Goal: Task Accomplishment & Management: Use online tool/utility

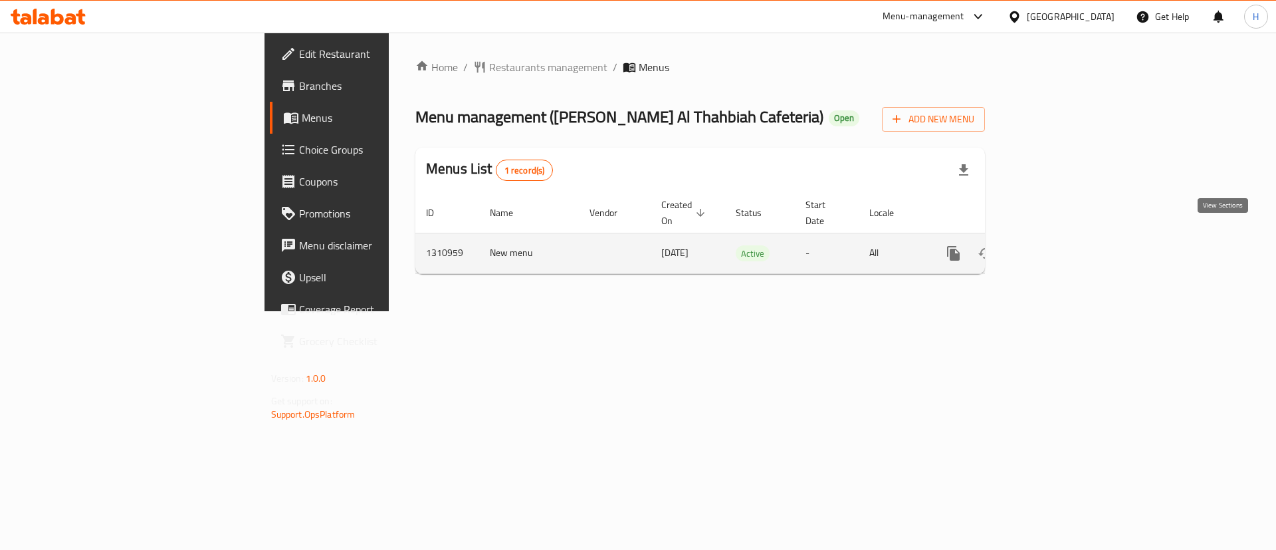
click at [1065, 237] on link "enhanced table" at bounding box center [1049, 253] width 32 height 32
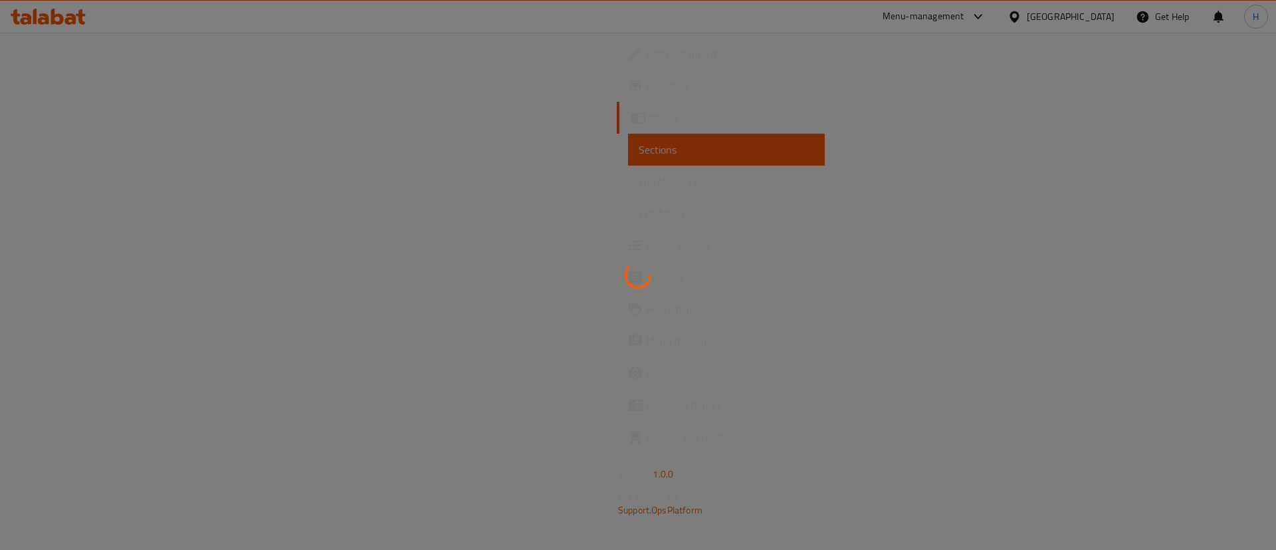
click at [614, 144] on div at bounding box center [638, 275] width 1276 height 550
click at [571, 105] on div at bounding box center [638, 275] width 1276 height 550
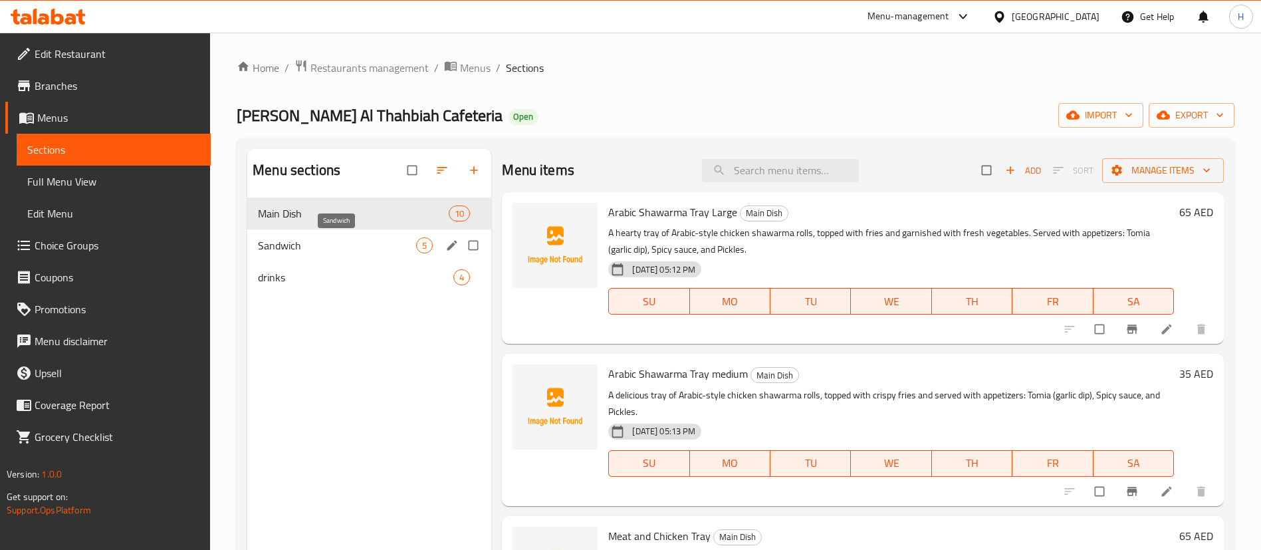
click at [347, 245] on span "Sandwich" at bounding box center [337, 245] width 158 height 16
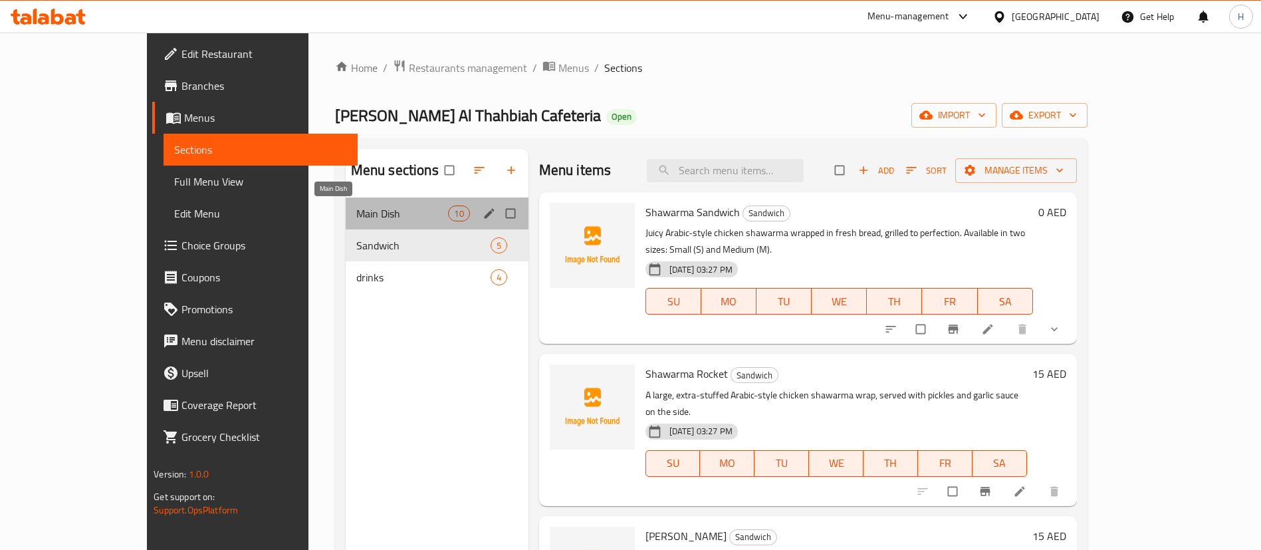
click at [356, 209] on span "Main Dish" at bounding box center [402, 213] width 92 height 16
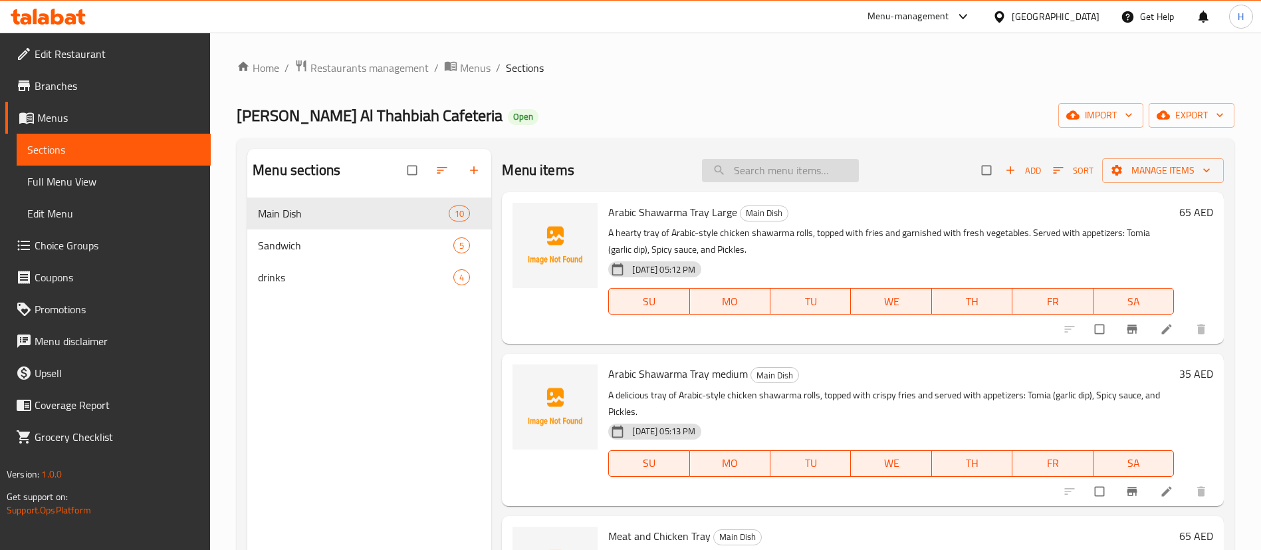
click at [829, 159] on input "search" at bounding box center [780, 170] width 157 height 23
paste input "Pickles"
type input "Pickles"
click at [727, 175] on input "Pickles" at bounding box center [780, 170] width 157 height 23
click at [728, 173] on input "Pickles" at bounding box center [780, 170] width 157 height 23
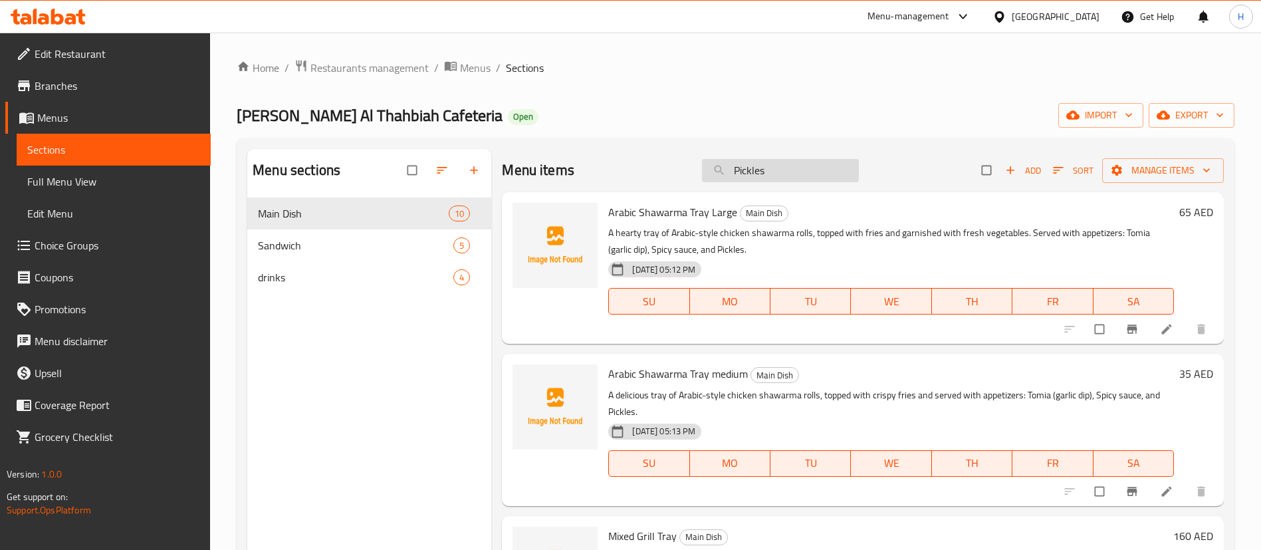
click at [728, 173] on input "Pickles" at bounding box center [780, 170] width 157 height 23
click at [710, 114] on div "[PERSON_NAME] Al Thahbiah Cafeteria Open import export" at bounding box center [735, 115] width 997 height 25
click at [756, 176] on input "search" at bounding box center [780, 170] width 157 height 23
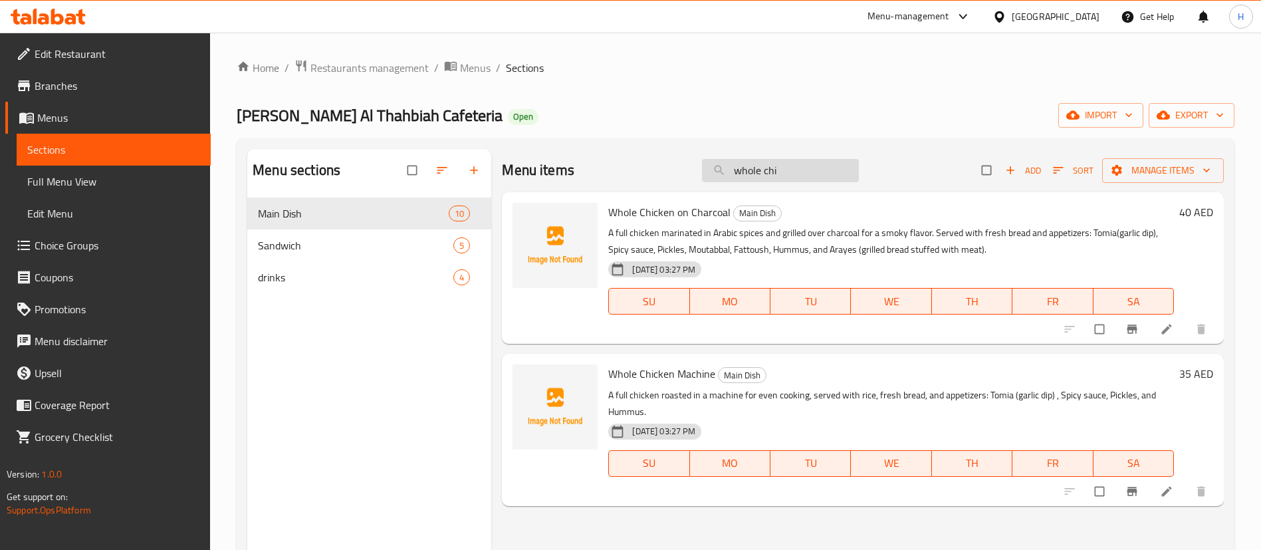
click at [811, 165] on input "whole chi" at bounding box center [780, 170] width 157 height 23
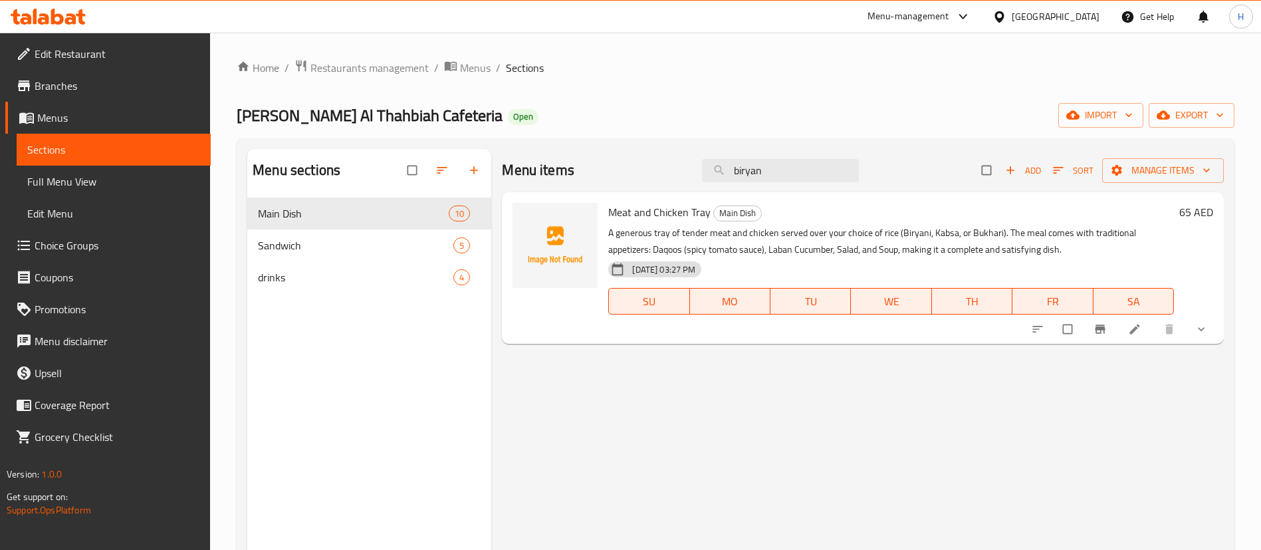
click at [815, 154] on div "Menu items biryan Add Sort Manage items" at bounding box center [863, 170] width 722 height 43
click at [817, 163] on input "biryan" at bounding box center [780, 170] width 157 height 23
click at [817, 164] on input "biryan" at bounding box center [780, 170] width 157 height 23
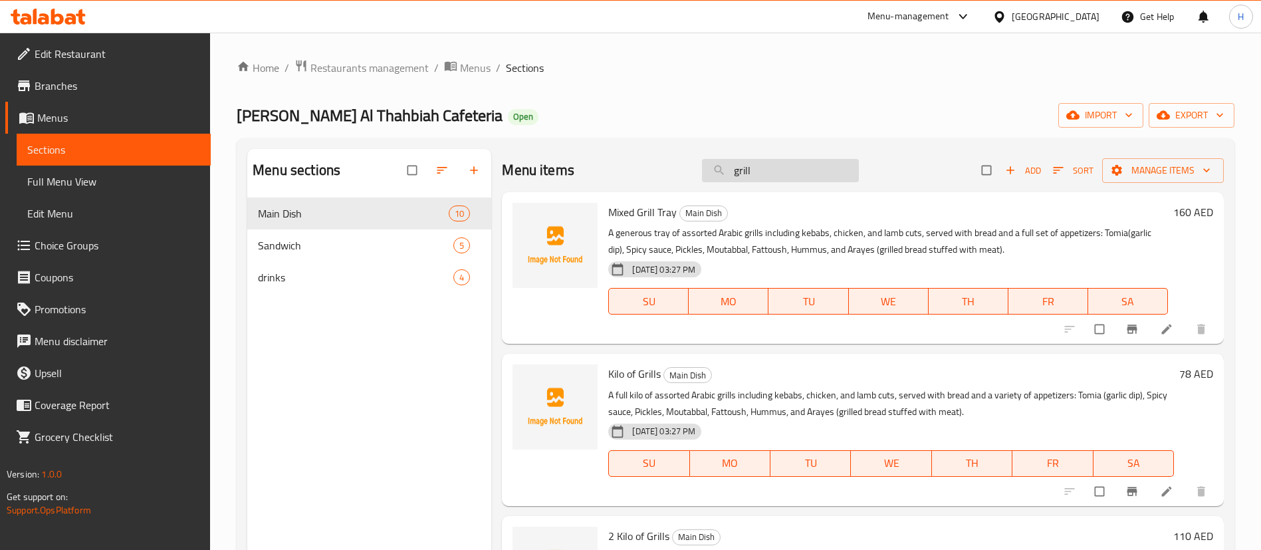
click at [787, 175] on input "grill" at bounding box center [780, 170] width 157 height 23
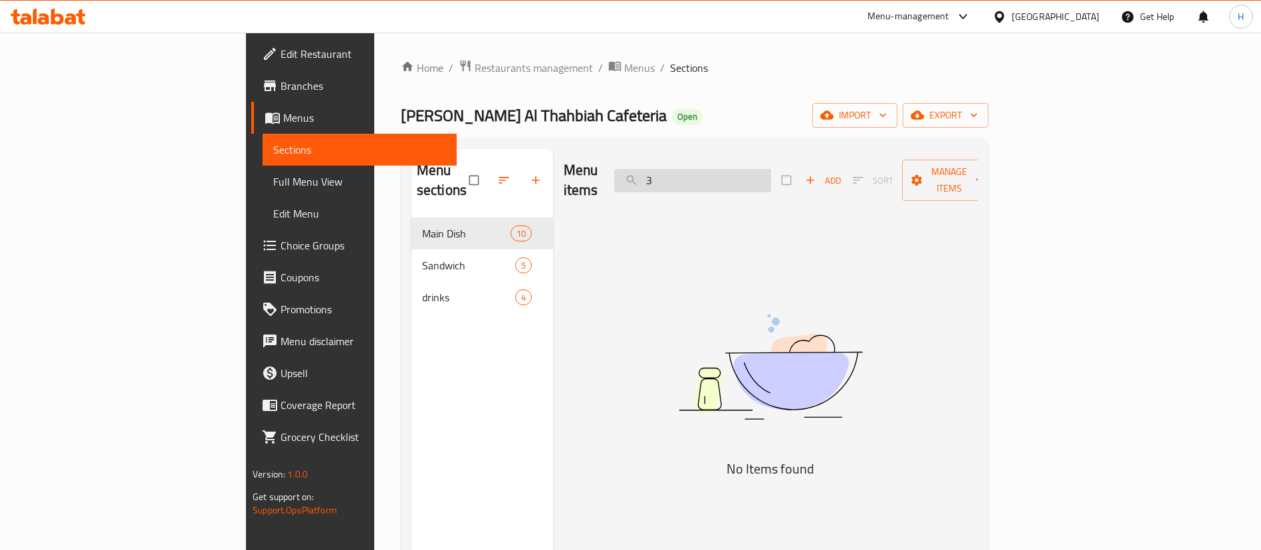
click at [771, 169] on input "3" at bounding box center [692, 180] width 157 height 23
paste input "Siniya Meat Meal"
drag, startPoint x: 760, startPoint y: 171, endPoint x: 969, endPoint y: 168, distance: 208.7
click at [954, 172] on div "Menu items Siniya Meat Meal Add Sort Manage items" at bounding box center [771, 180] width 414 height 63
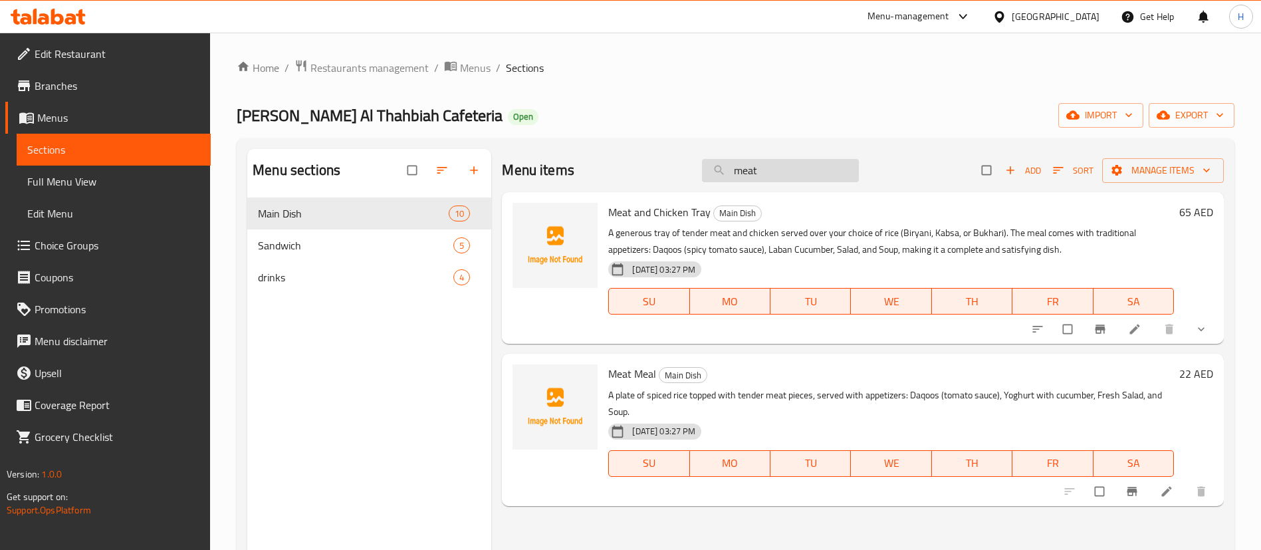
click at [792, 169] on input "meat" at bounding box center [780, 170] width 157 height 23
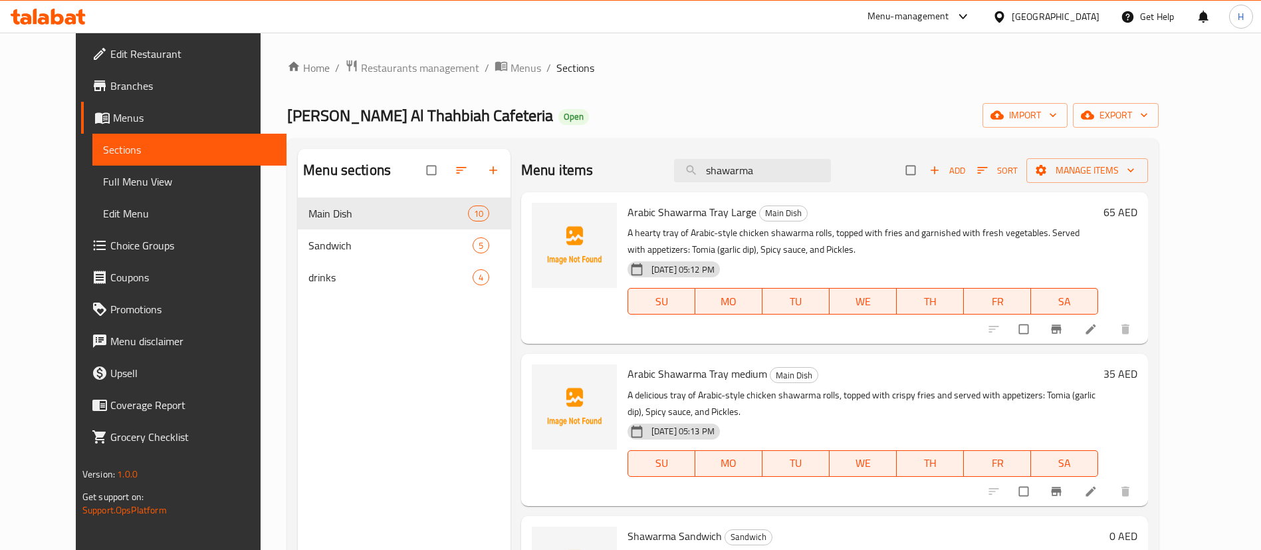
drag, startPoint x: 1207, startPoint y: 247, endPoint x: 1210, endPoint y: 324, distance: 76.5
click at [1148, 324] on div "Menu items shawarma Add Sort Manage items Arabic Shawarma Tray Large Main Dish …" at bounding box center [828, 424] width 637 height 550
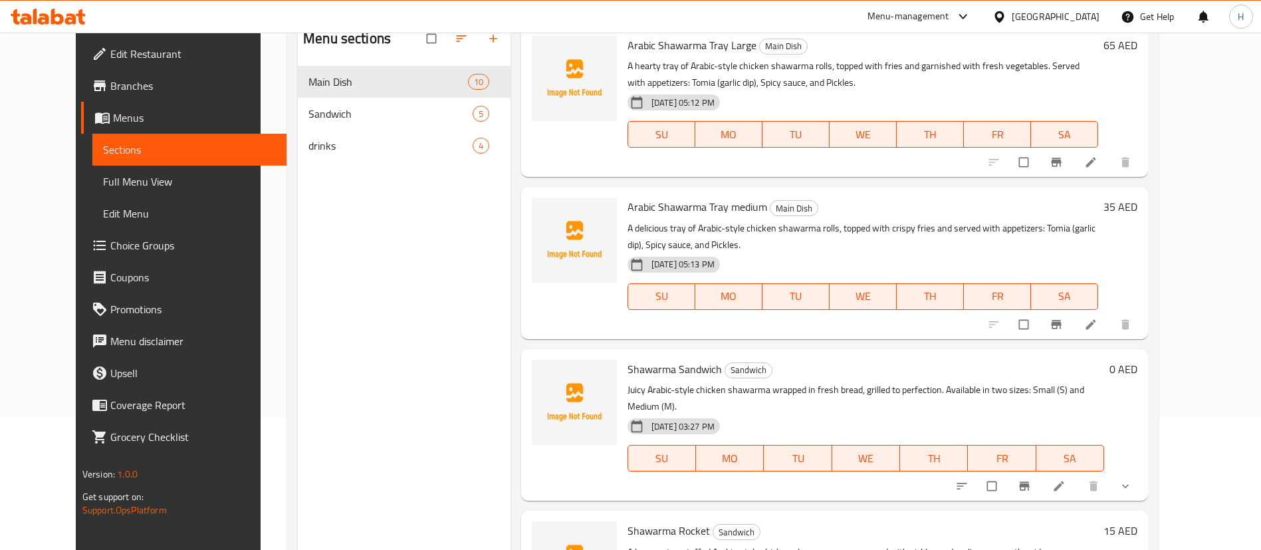
scroll to position [37, 0]
click at [1057, 371] on h6 "Shawarma Sandwich Sandwich" at bounding box center [865, 367] width 476 height 19
click at [1132, 478] on icon "show more" at bounding box center [1124, 484] width 13 height 13
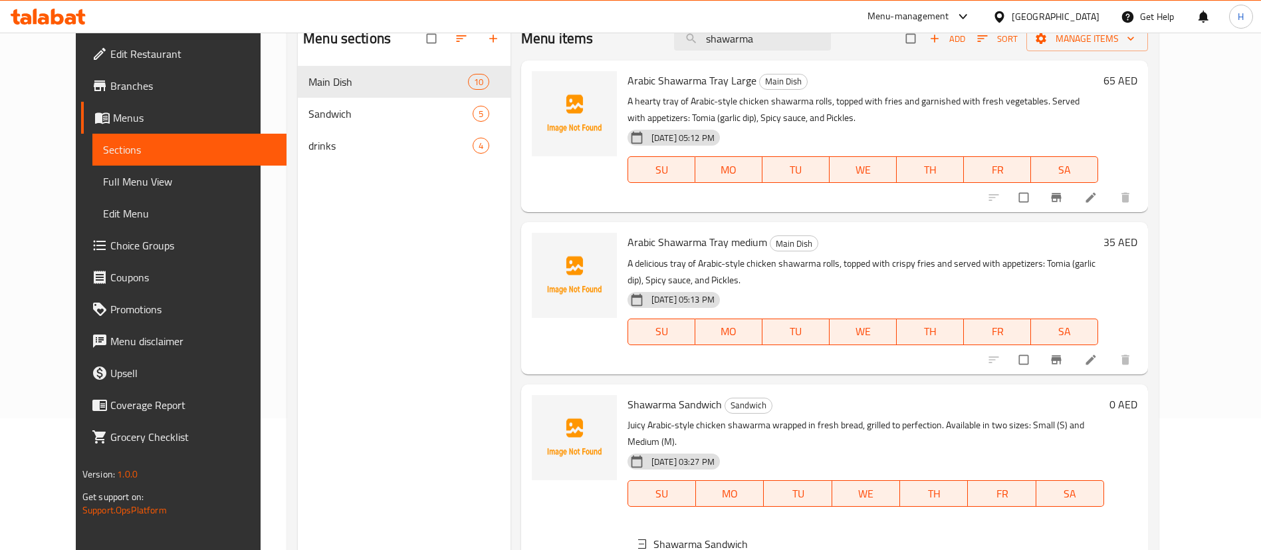
scroll to position [69, 0]
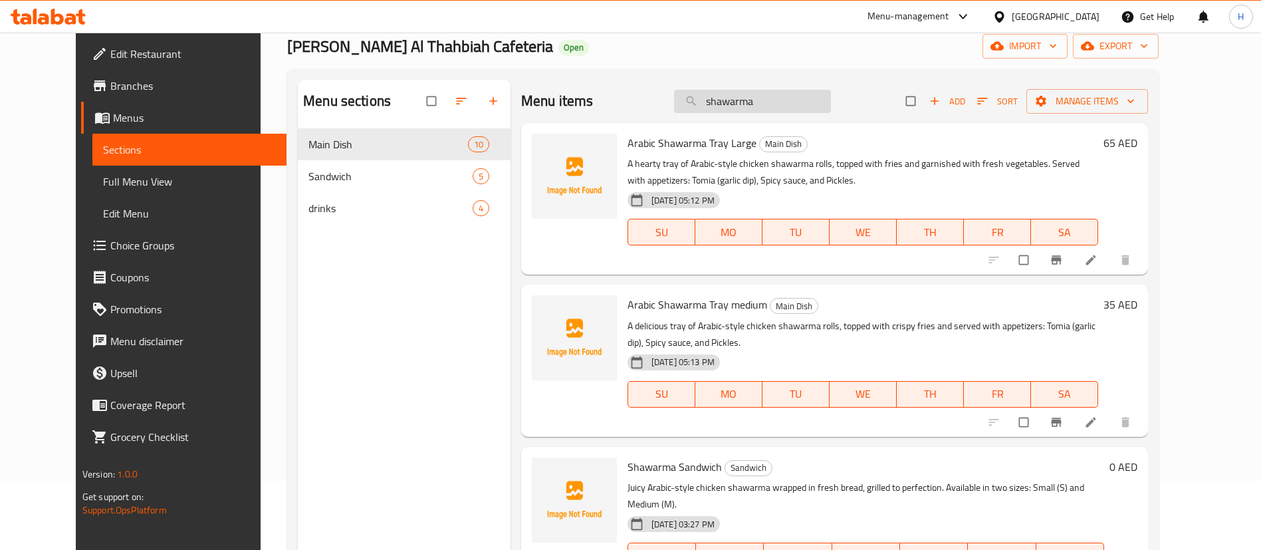
click at [783, 107] on input "shawarma" at bounding box center [752, 101] width 157 height 23
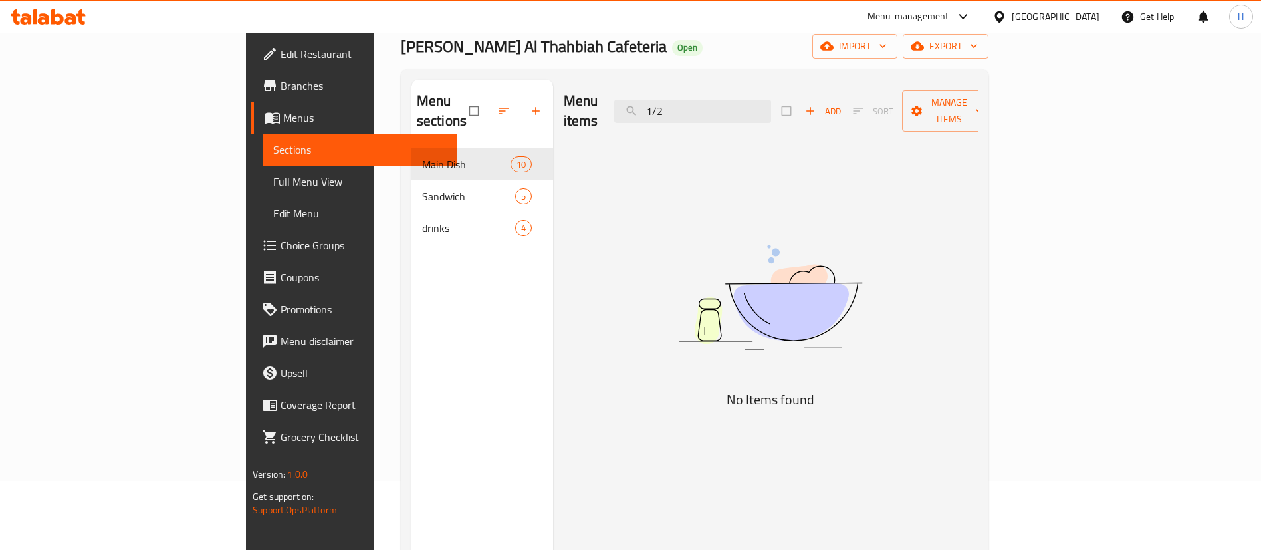
click at [782, 82] on div "Menu items 1/2 Add Sort Manage items" at bounding box center [771, 111] width 414 height 63
click at [771, 100] on input "1/2" at bounding box center [692, 111] width 157 height 23
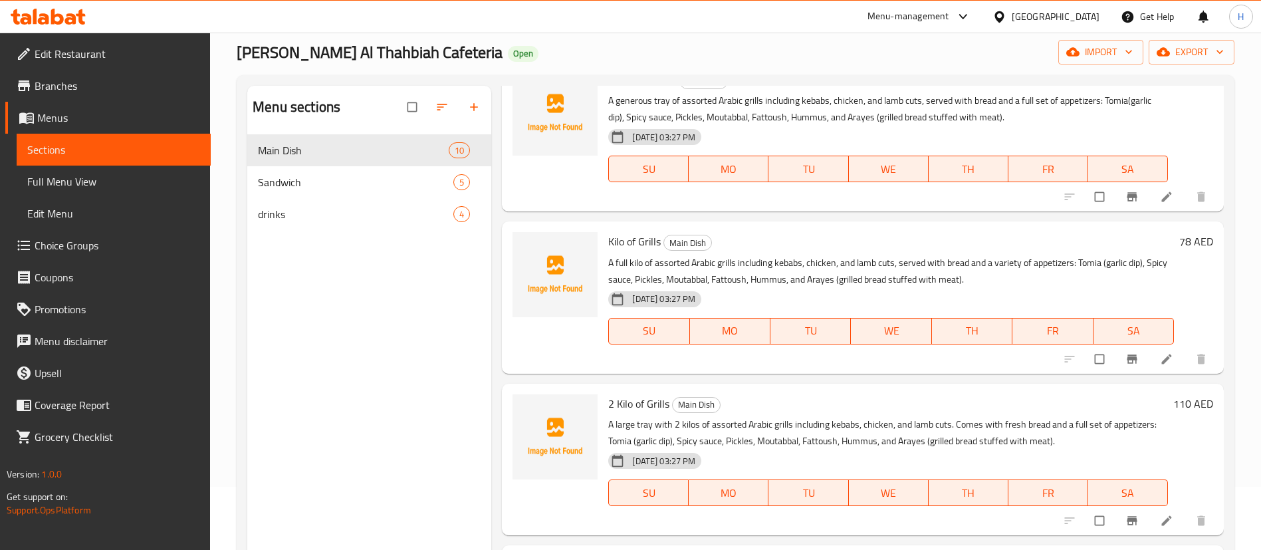
scroll to position [30, 0]
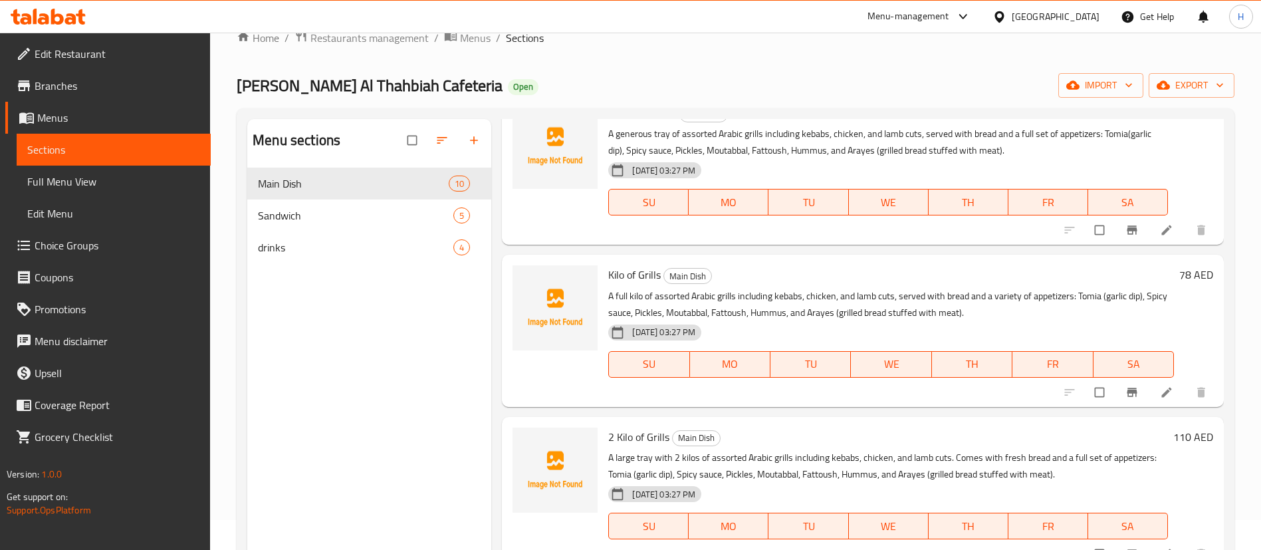
drag, startPoint x: 760, startPoint y: 429, endPoint x: 779, endPoint y: 479, distance: 53.2
click at [760, 430] on h6 "2 Kilo of Grills Main Dish" at bounding box center [888, 436] width 560 height 19
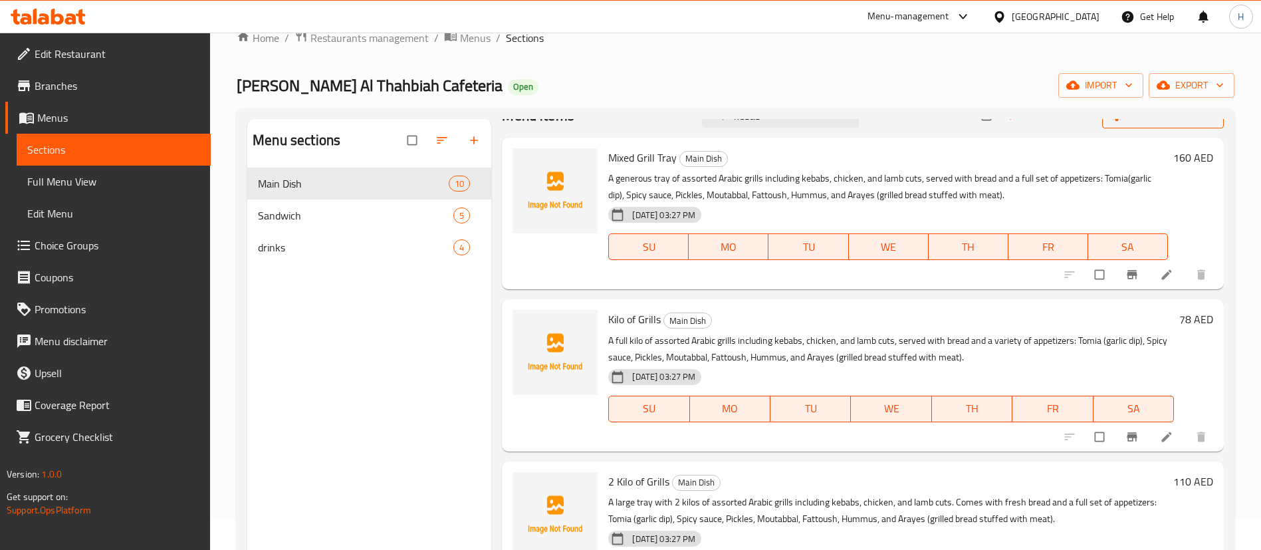
scroll to position [0, 0]
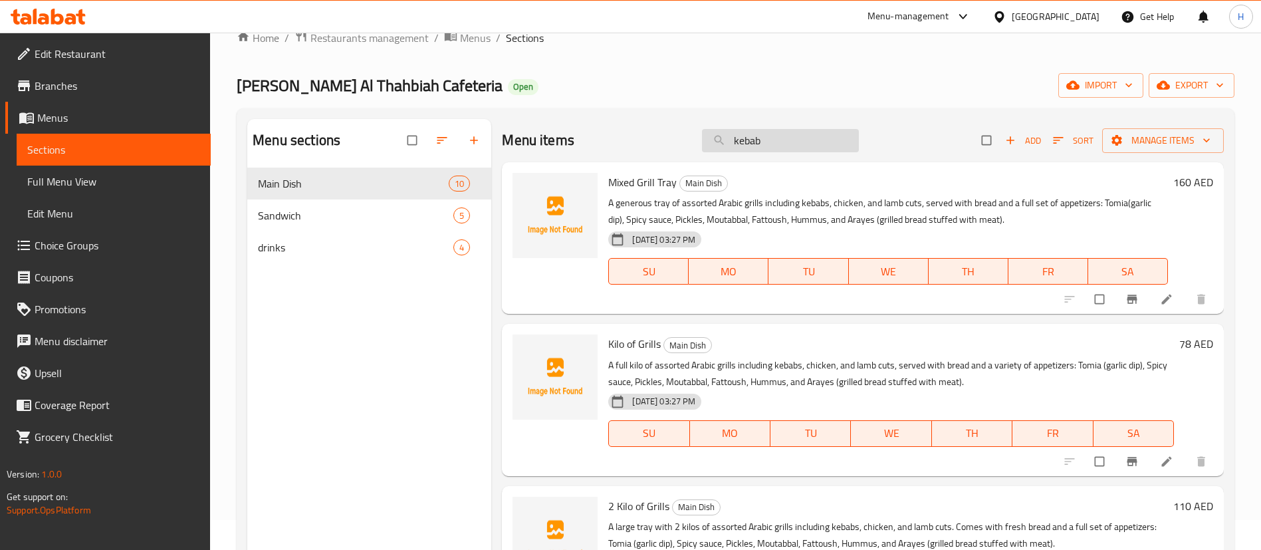
click at [805, 143] on input "kebab" at bounding box center [780, 140] width 157 height 23
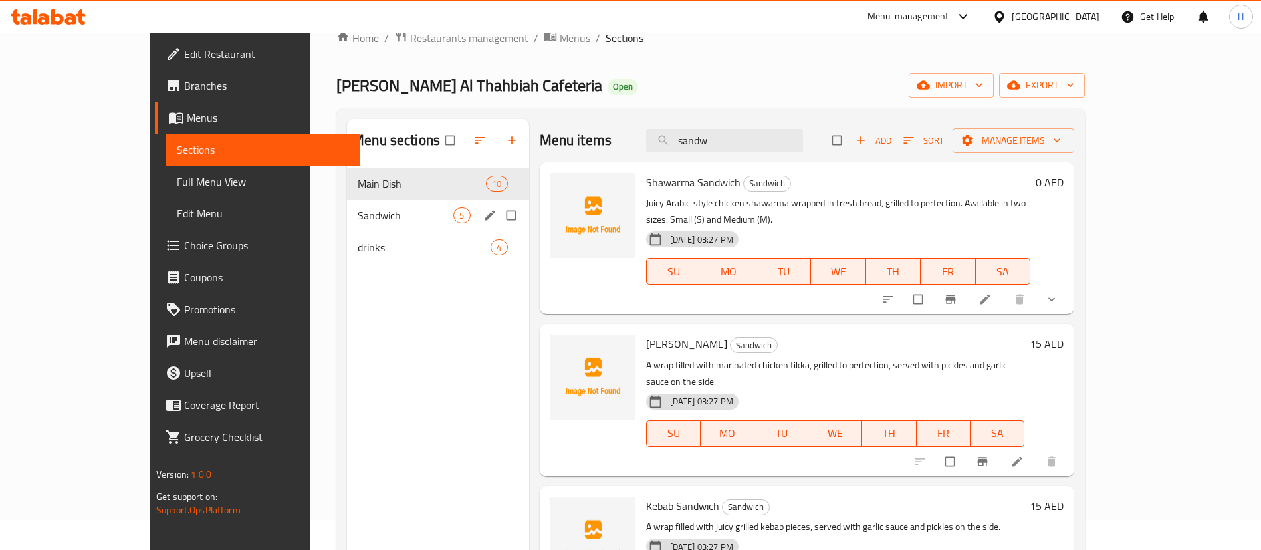
click at [373, 216] on span "Sandwich" at bounding box center [406, 215] width 96 height 16
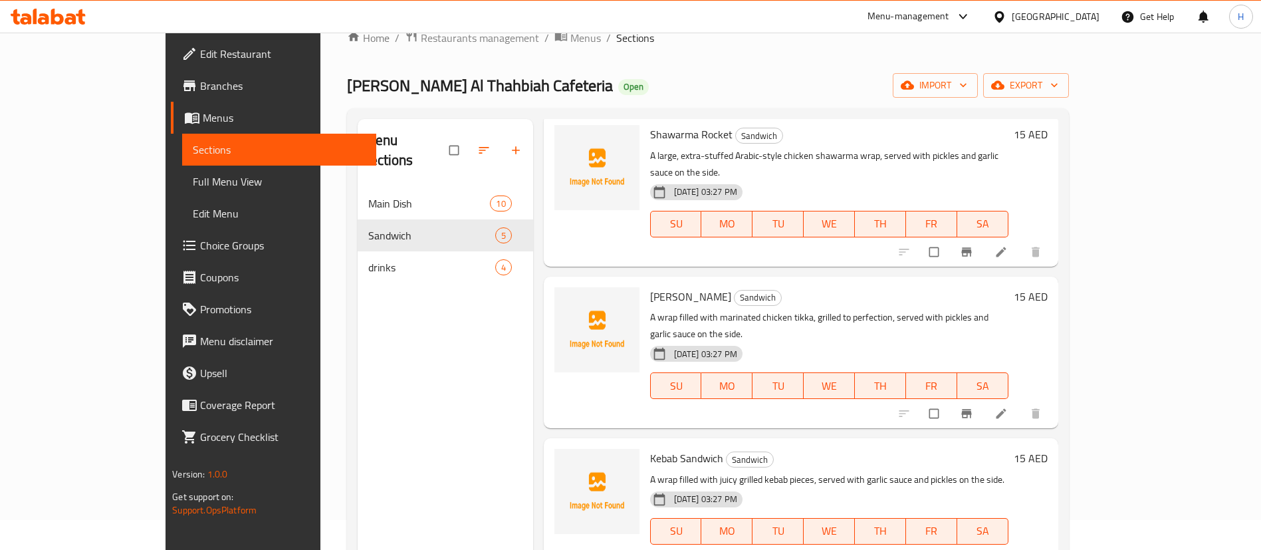
scroll to position [186, 0]
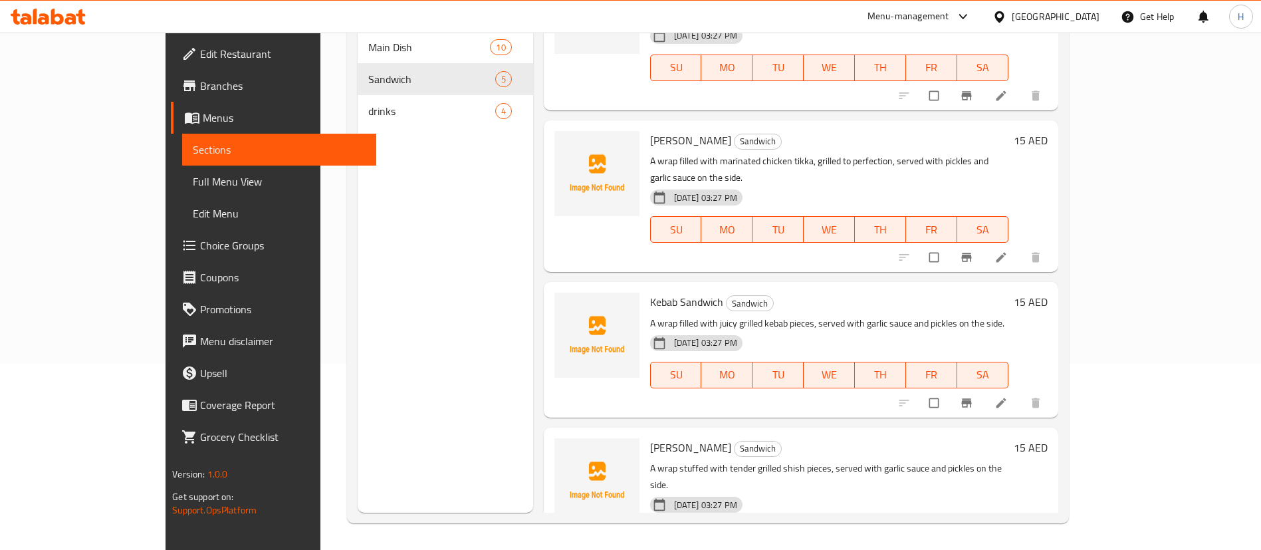
click at [650, 437] on span "[PERSON_NAME]" at bounding box center [690, 447] width 81 height 20
copy h6 "[PERSON_NAME]"
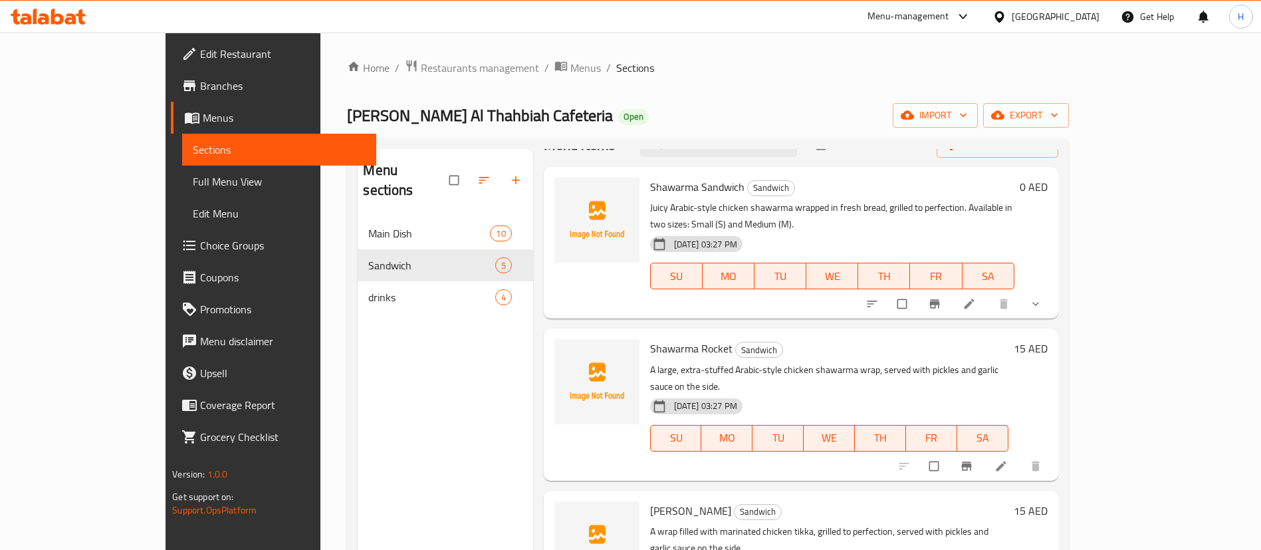
scroll to position [0, 0]
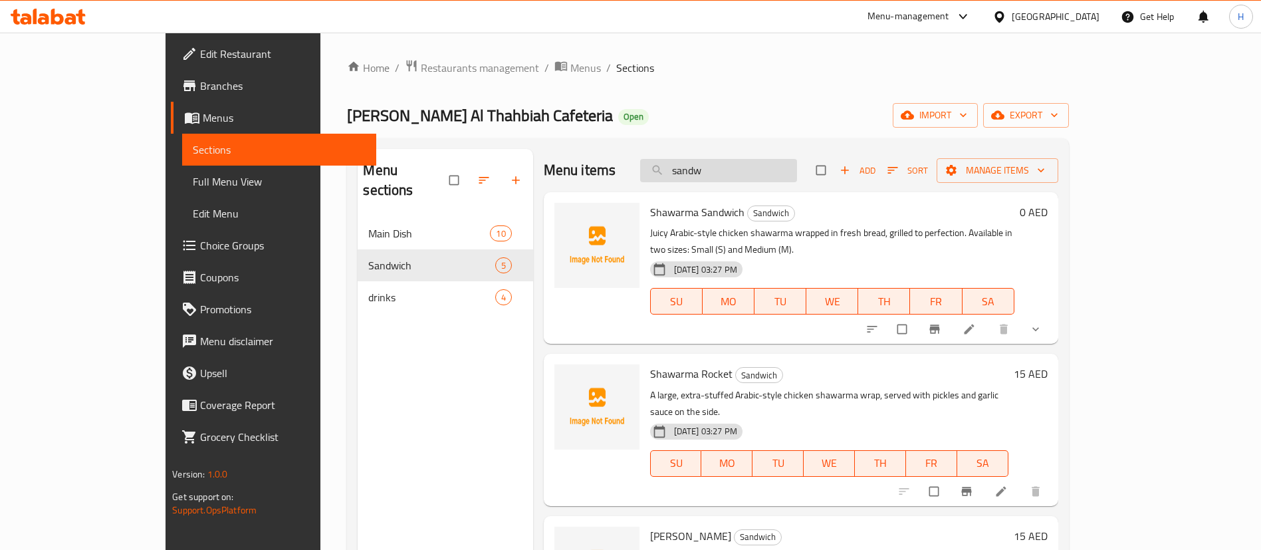
click at [786, 163] on input "sandw" at bounding box center [718, 170] width 157 height 23
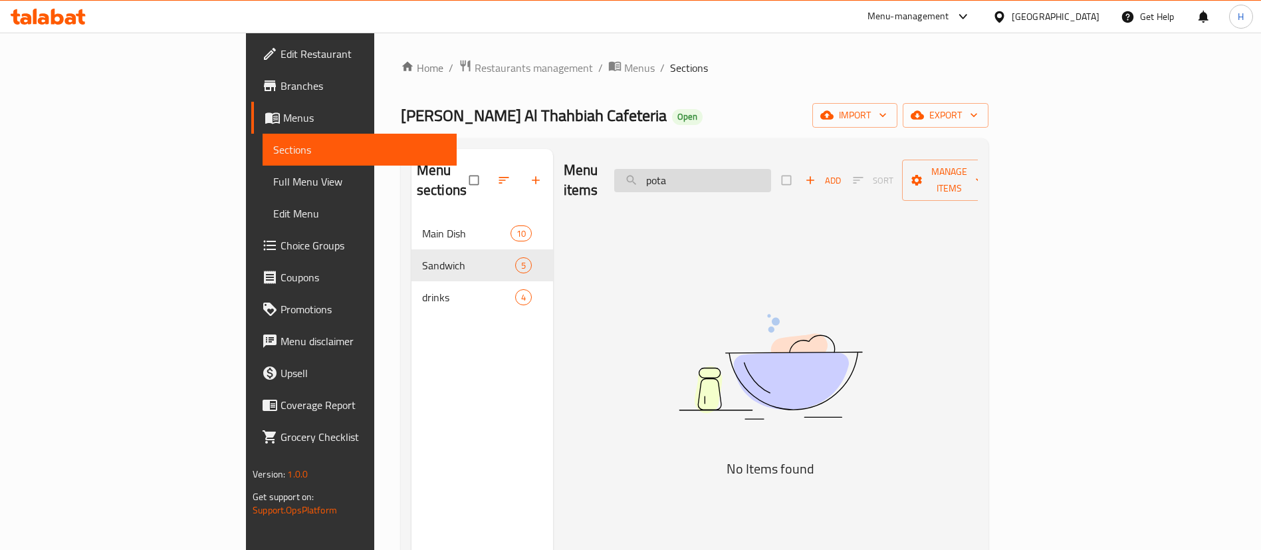
type input "potat"
click at [748, 169] on input "potat" at bounding box center [692, 180] width 157 height 23
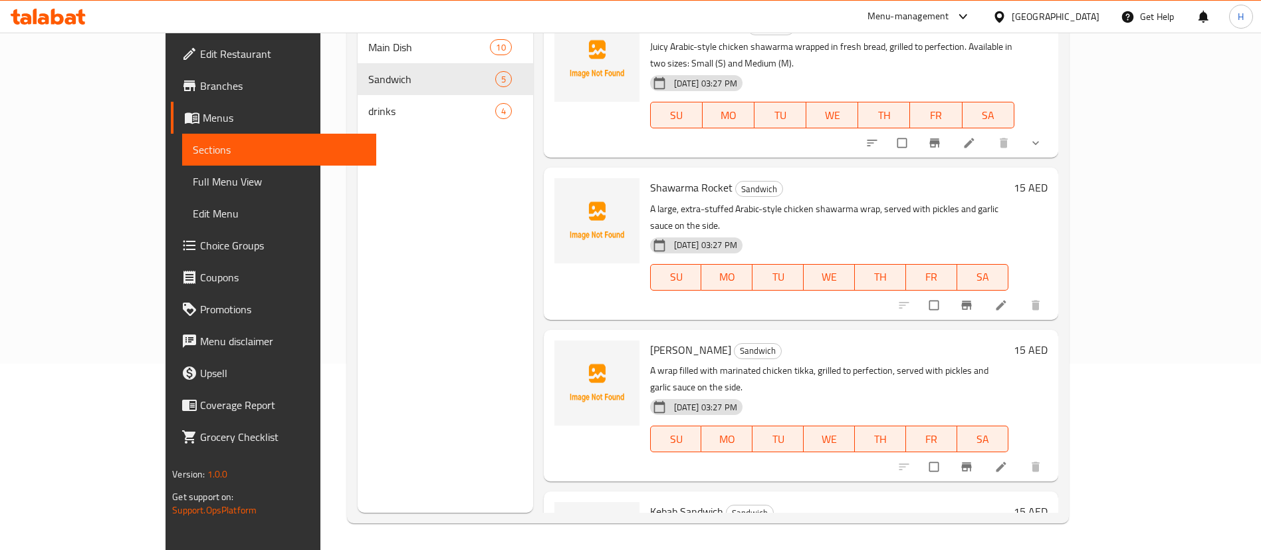
click at [844, 201] on p "A large, extra-stuffed Arabic-style chicken shawarma wrap, served with pickles …" at bounding box center [829, 217] width 358 height 33
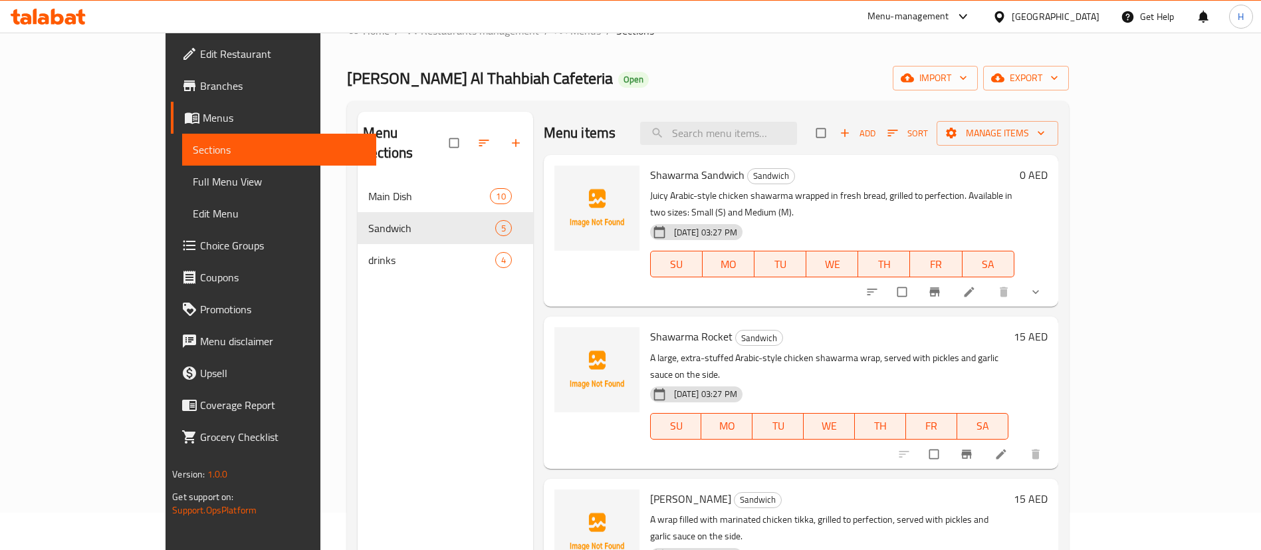
scroll to position [3, 0]
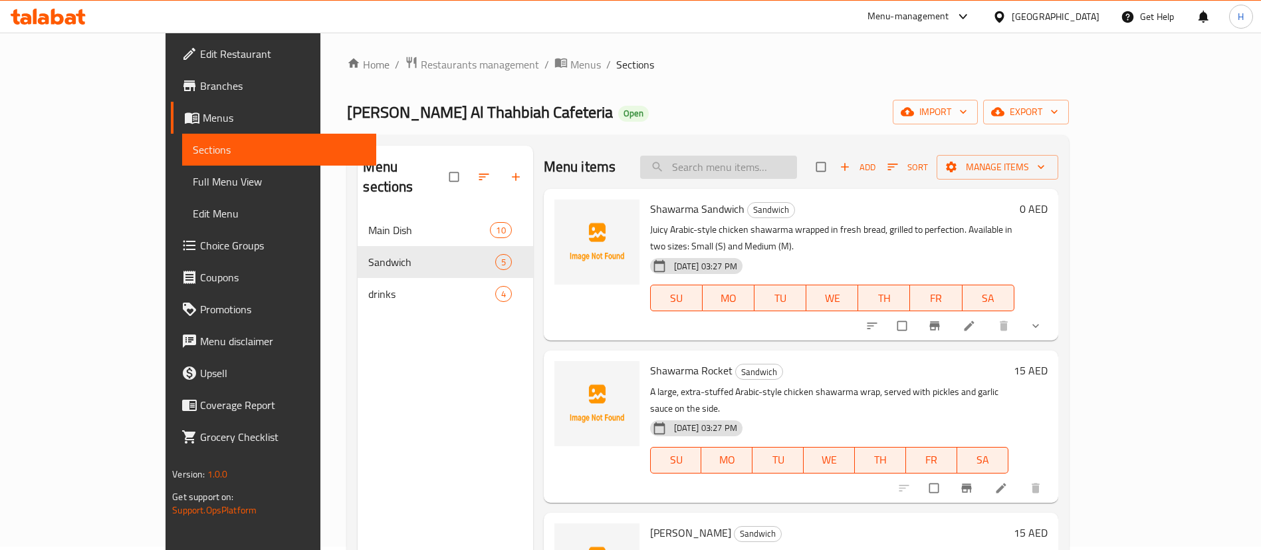
click at [781, 167] on input "search" at bounding box center [718, 166] width 157 height 23
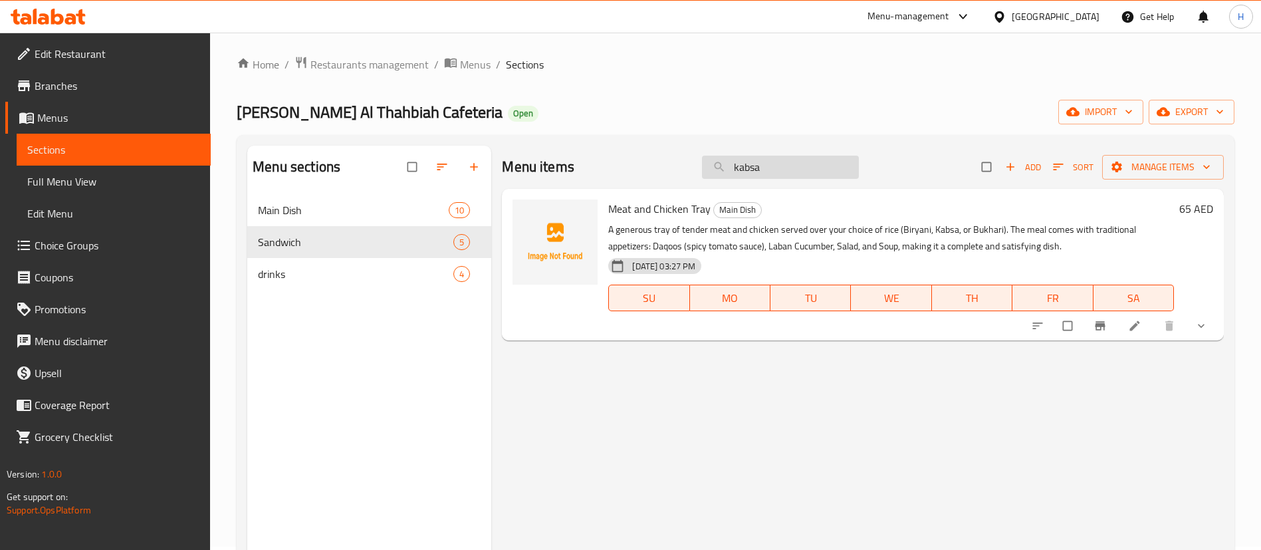
click at [792, 173] on input "kabsa" at bounding box center [780, 166] width 157 height 23
click at [793, 180] on div "Menu items biryani Add Sort Manage items" at bounding box center [863, 167] width 722 height 43
click at [793, 169] on input "biryani" at bounding box center [780, 166] width 157 height 23
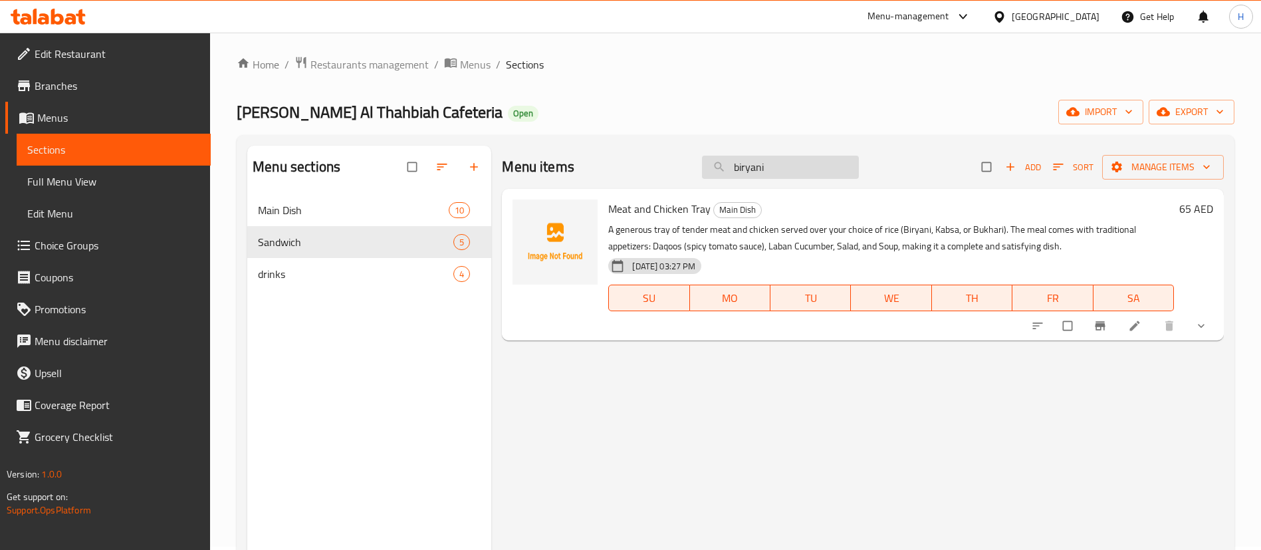
click at [793, 169] on input "biryani" at bounding box center [780, 166] width 157 height 23
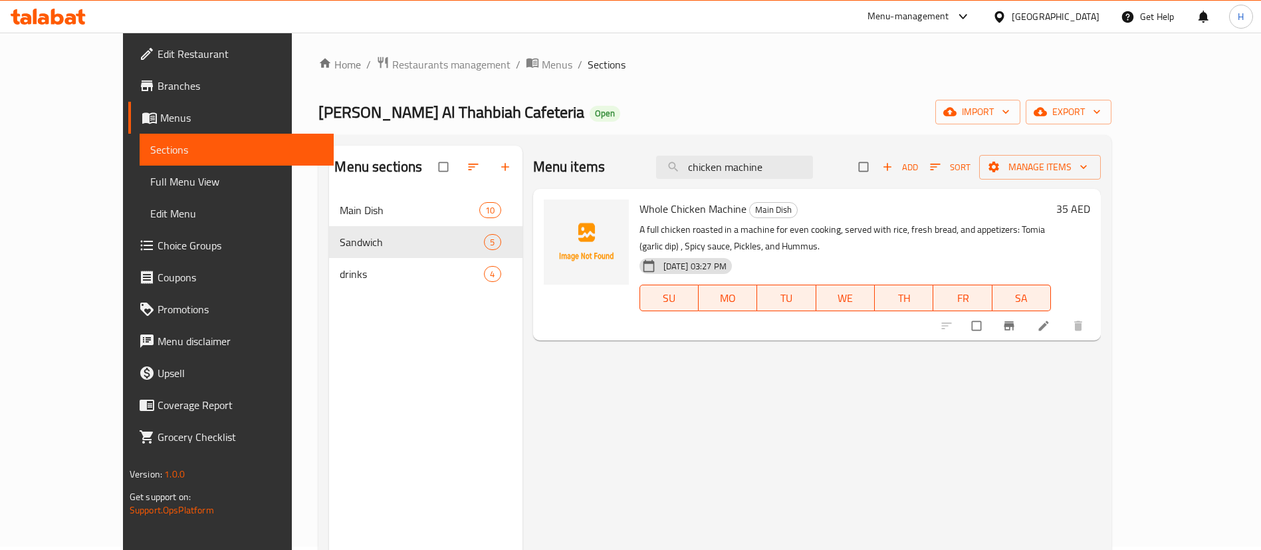
click at [799, 154] on div "Menu items chicken machine Add Sort Manage items" at bounding box center [817, 167] width 568 height 43
click at [795, 171] on input "chicken machine" at bounding box center [734, 166] width 157 height 23
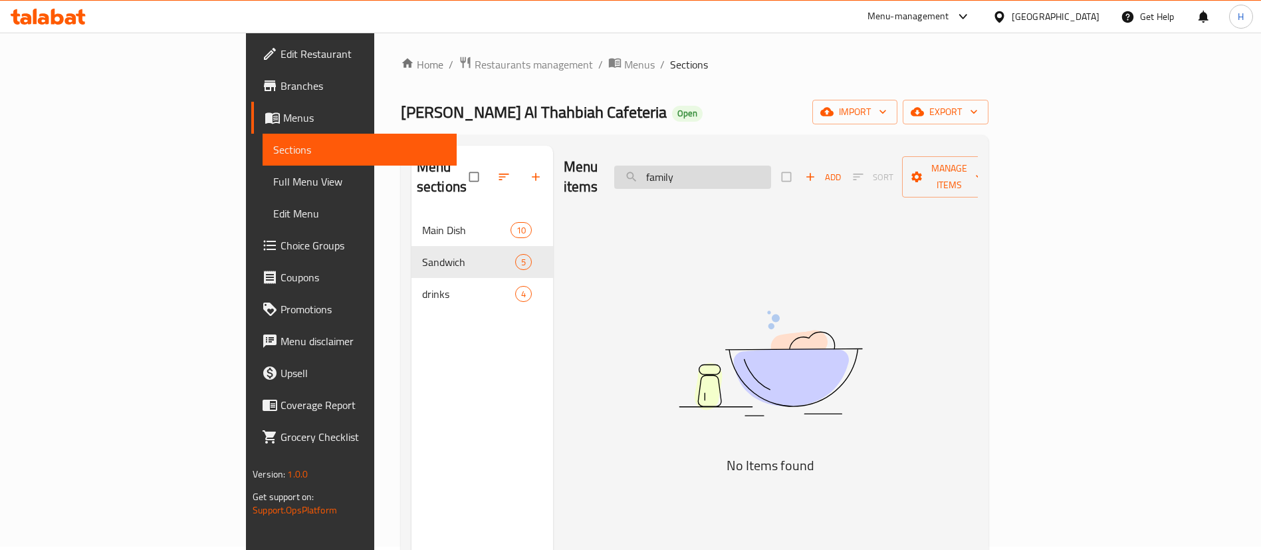
click at [771, 171] on input "family" at bounding box center [692, 176] width 157 height 23
type input "s"
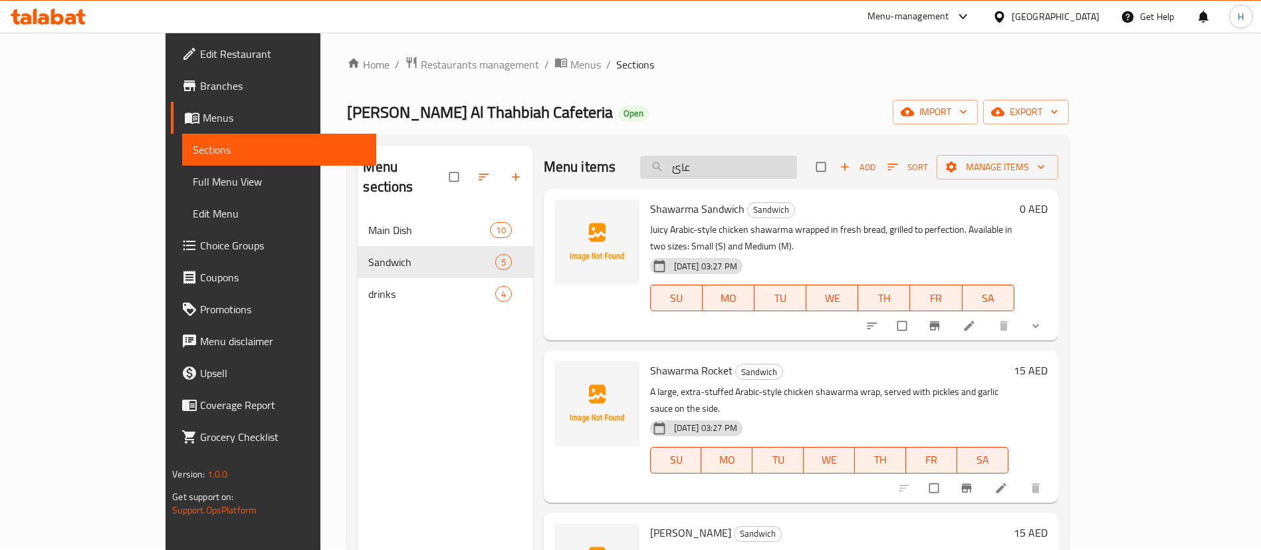
type input "عائل"
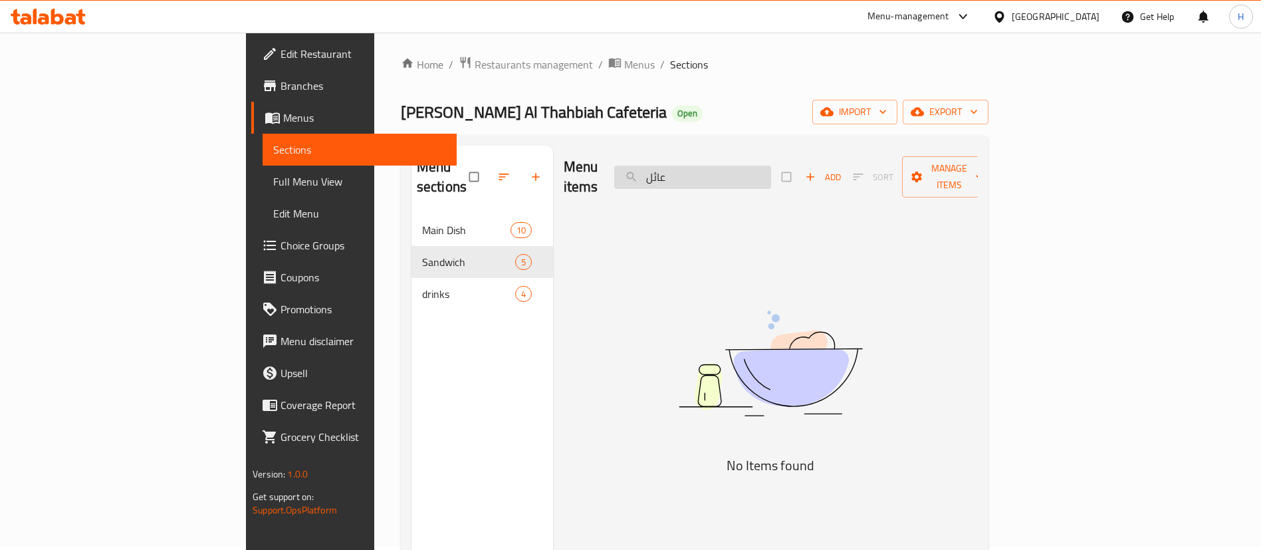
click at [771, 171] on input "عائل" at bounding box center [692, 176] width 157 height 23
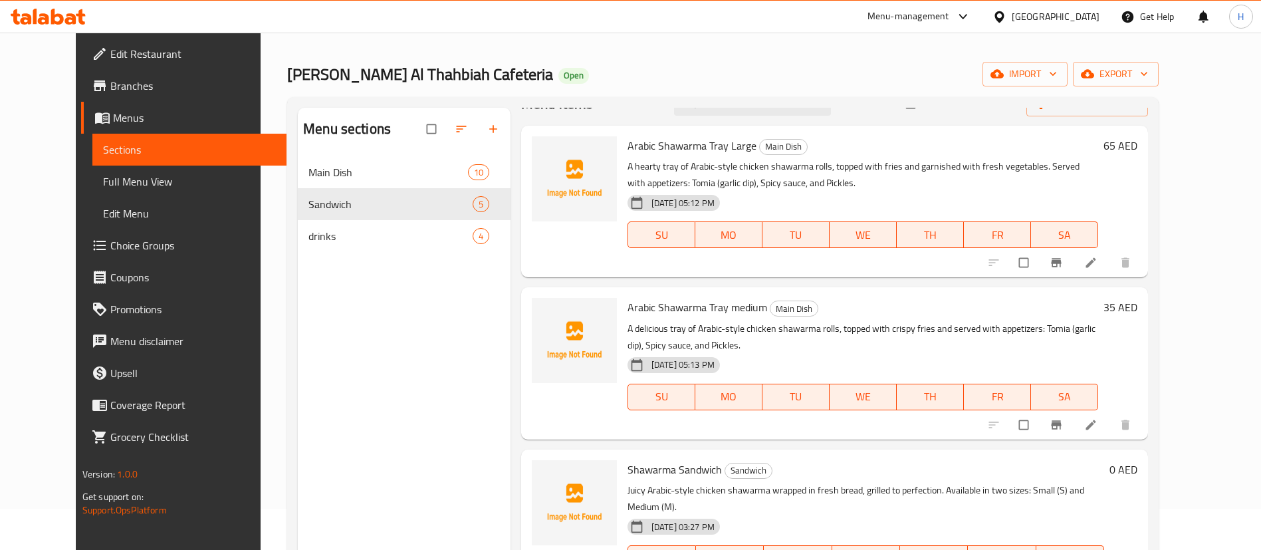
scroll to position [0, 0]
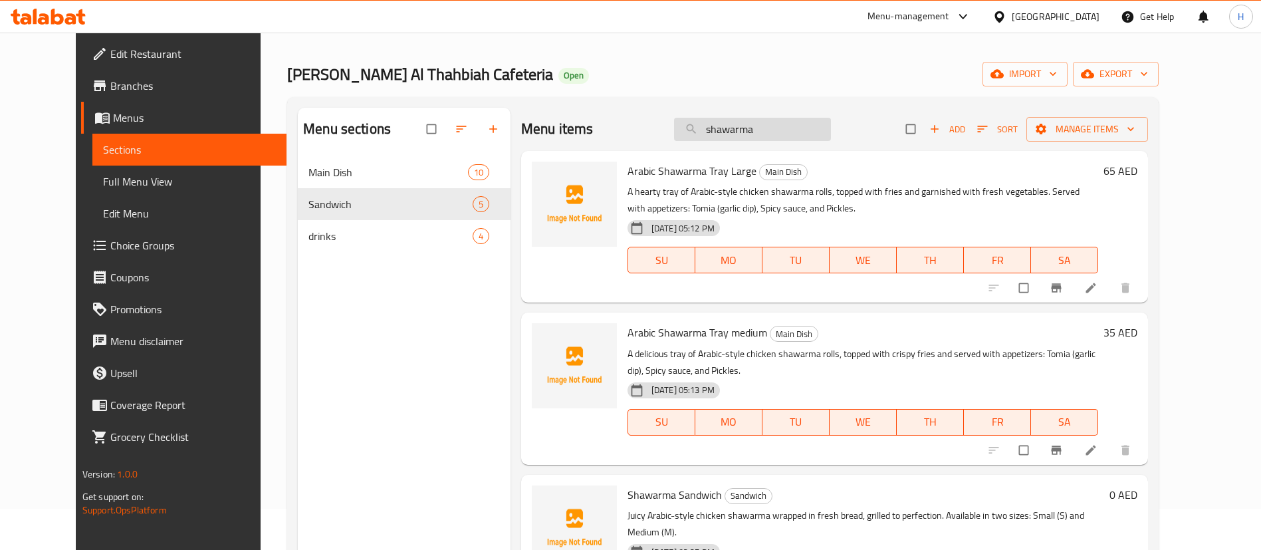
click at [819, 122] on input "shawarma" at bounding box center [752, 129] width 157 height 23
click at [818, 122] on input "shawarma" at bounding box center [752, 129] width 157 height 23
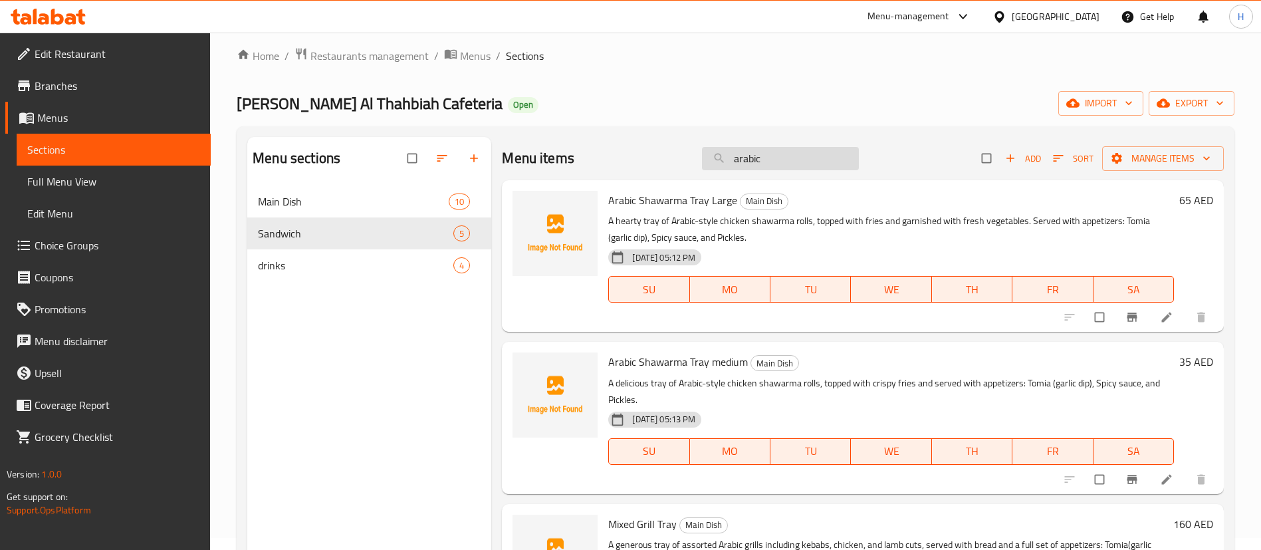
click at [800, 160] on input "arabic" at bounding box center [780, 158] width 157 height 23
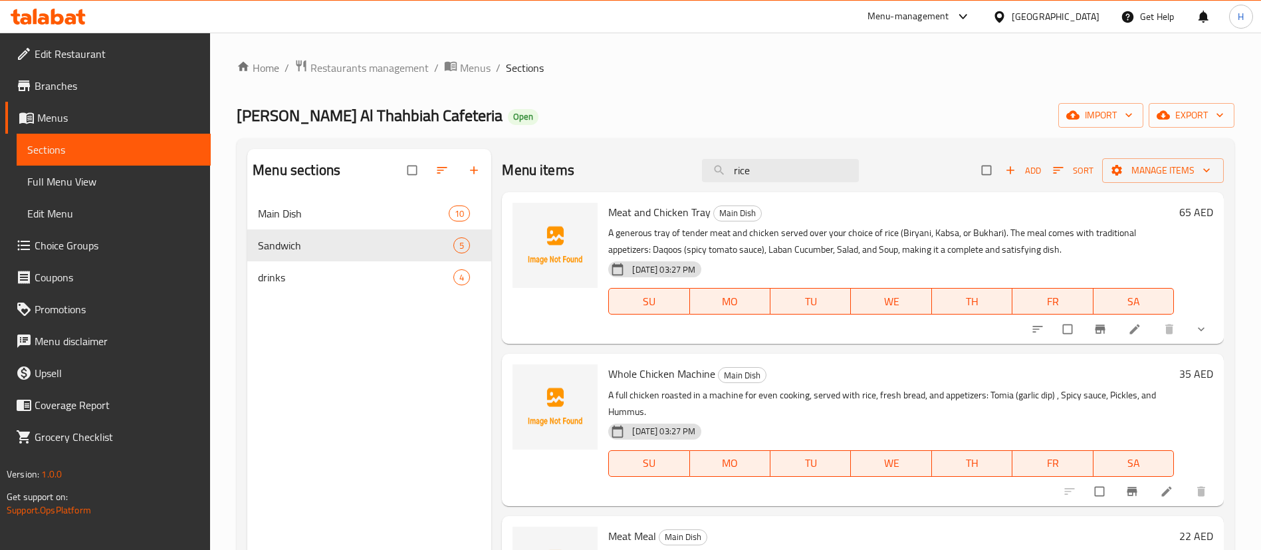
click at [780, 185] on div "Menu items rice Add Sort Manage items" at bounding box center [863, 170] width 722 height 43
click at [777, 159] on input "rice" at bounding box center [780, 170] width 157 height 23
click at [771, 168] on input "rice" at bounding box center [780, 170] width 157 height 23
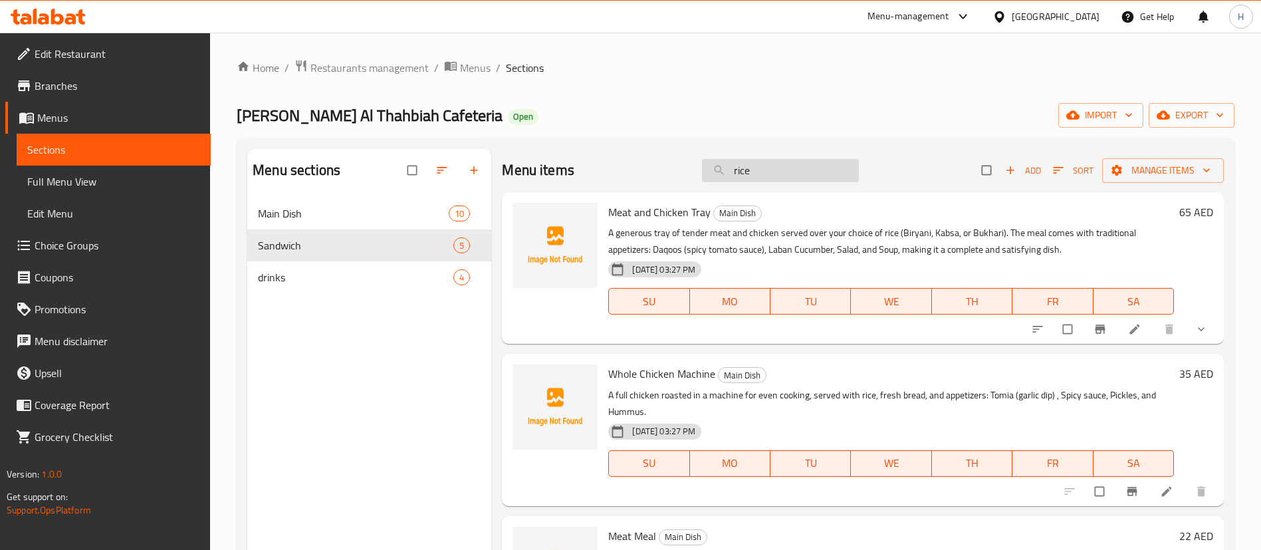
click at [771, 168] on input "rice" at bounding box center [780, 170] width 157 height 23
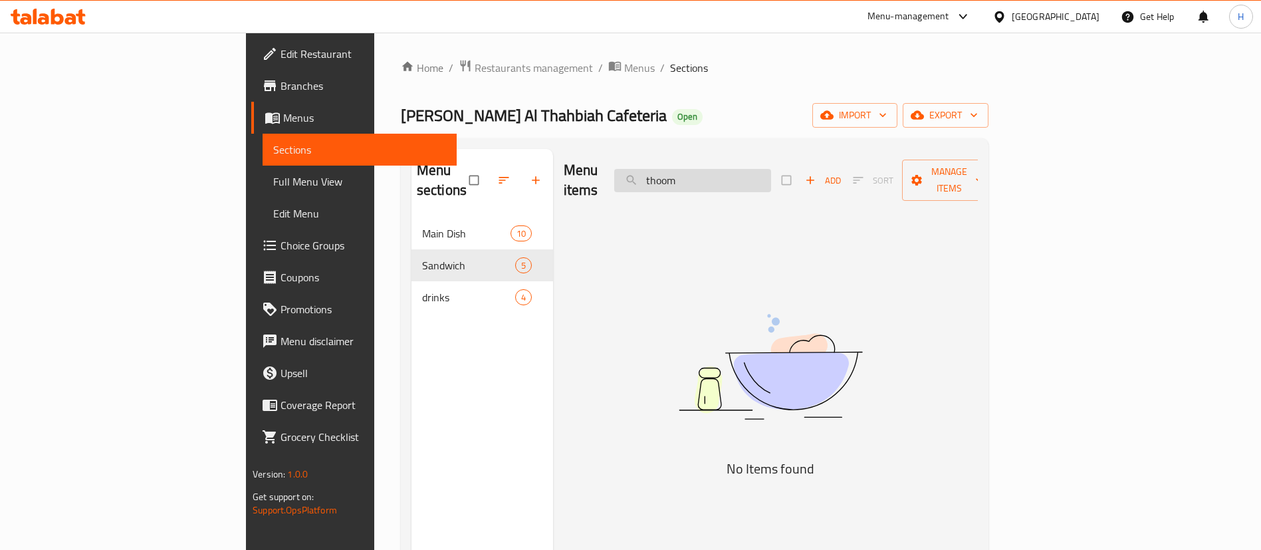
click at [771, 169] on input "thoom" at bounding box center [692, 180] width 157 height 23
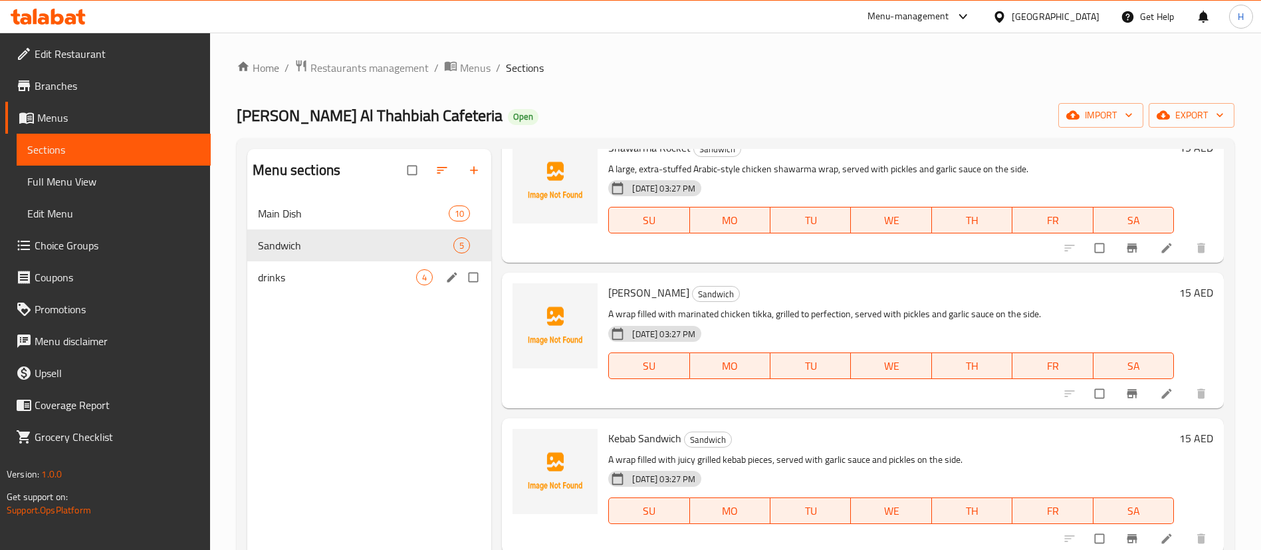
click at [379, 264] on div "drinks 4" at bounding box center [369, 277] width 244 height 32
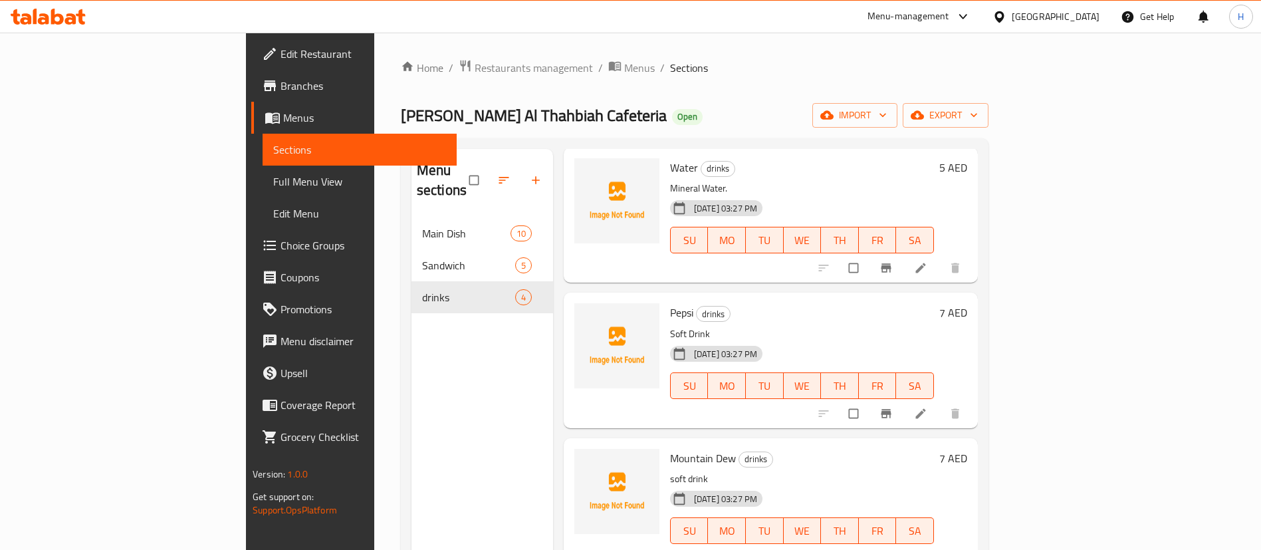
scroll to position [3, 0]
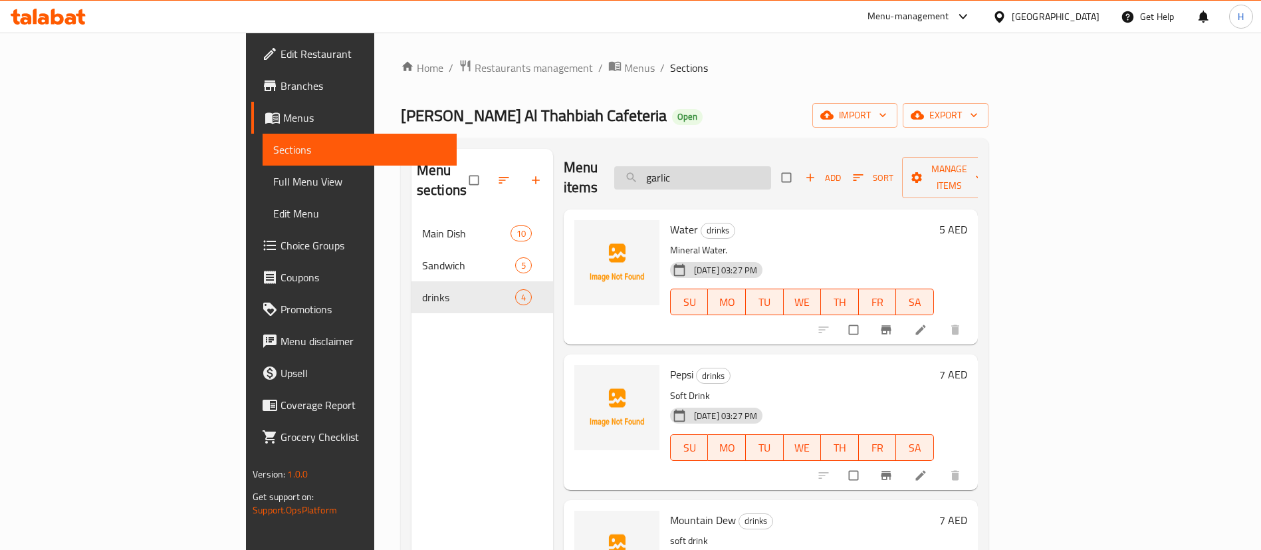
click at [746, 171] on input "garlic" at bounding box center [692, 177] width 157 height 23
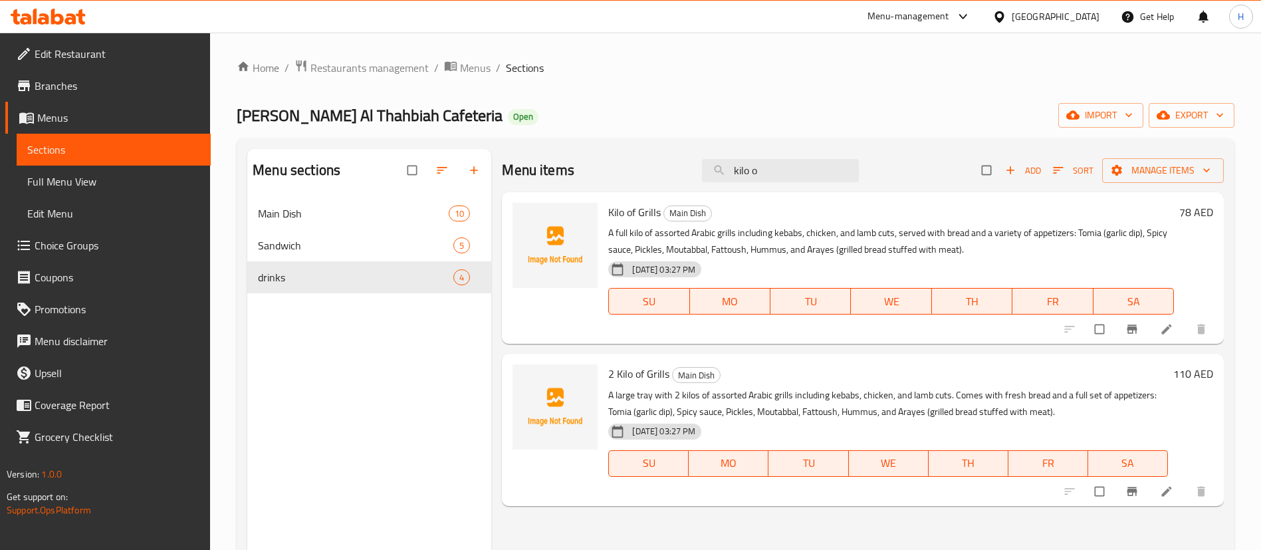
type input "kilo o"
